Goal: Go to known website: Go to known website

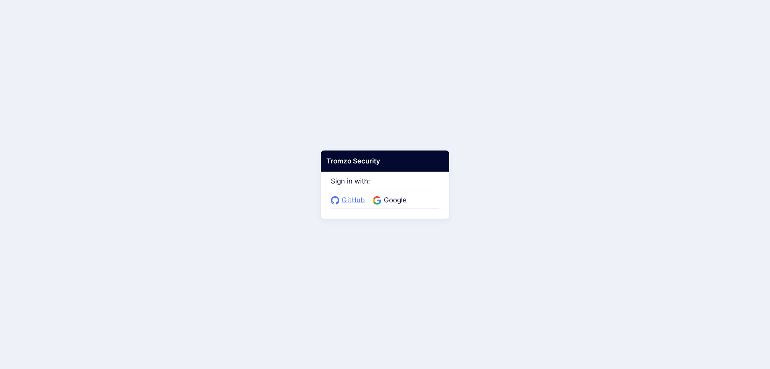
click at [341, 203] on span "GitHub" at bounding box center [353, 200] width 28 height 10
